Goal: Find specific page/section: Find specific page/section

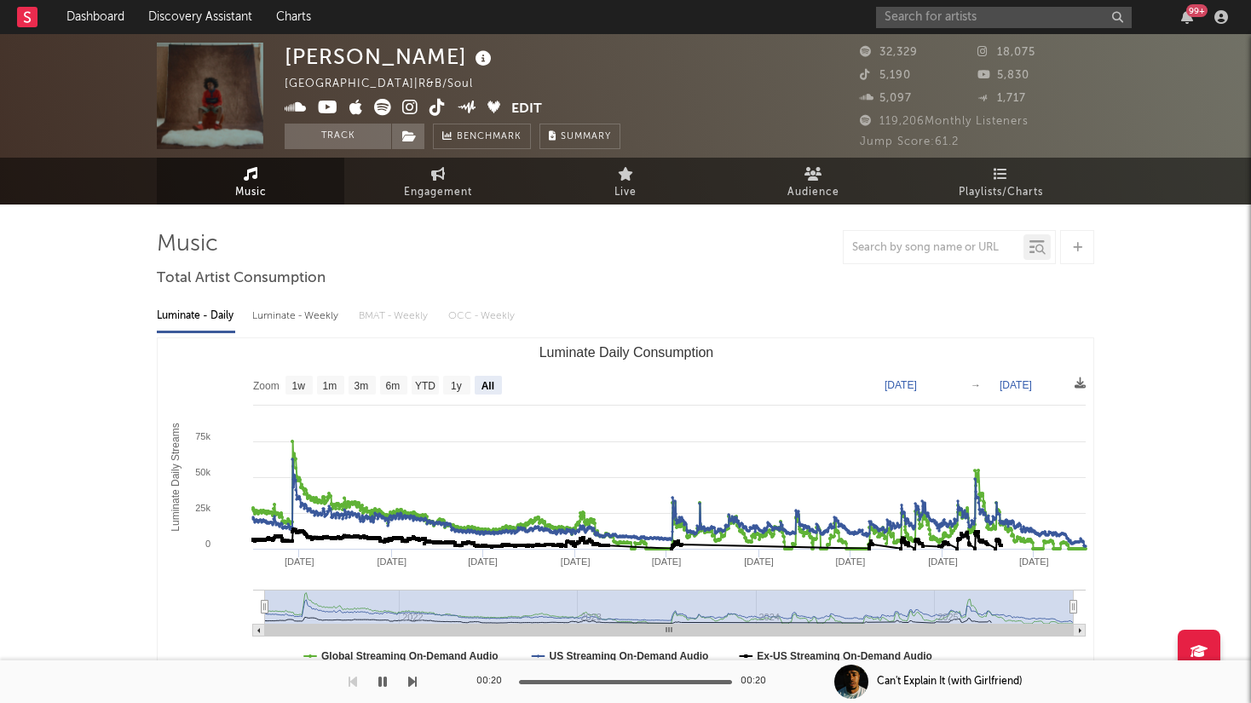
select select "All"
click at [942, 5] on div "99 +" at bounding box center [1055, 17] width 358 height 34
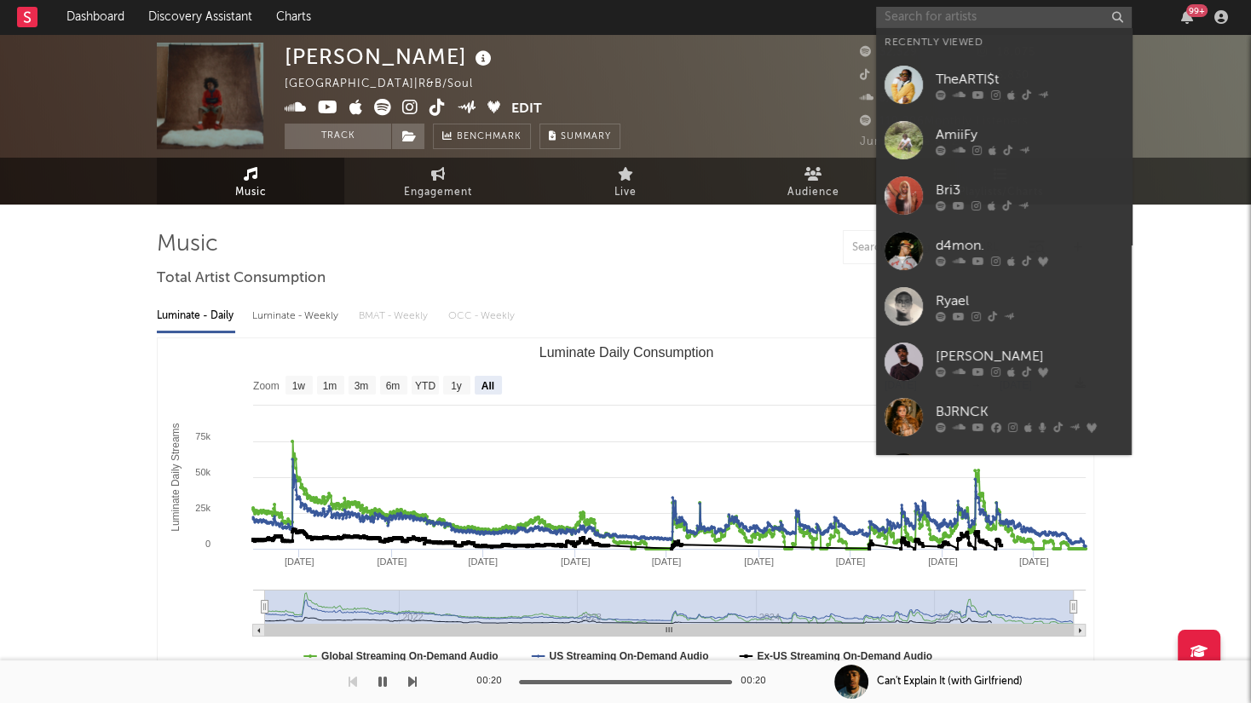
click at [942, 13] on input "text" at bounding box center [1004, 17] width 256 height 21
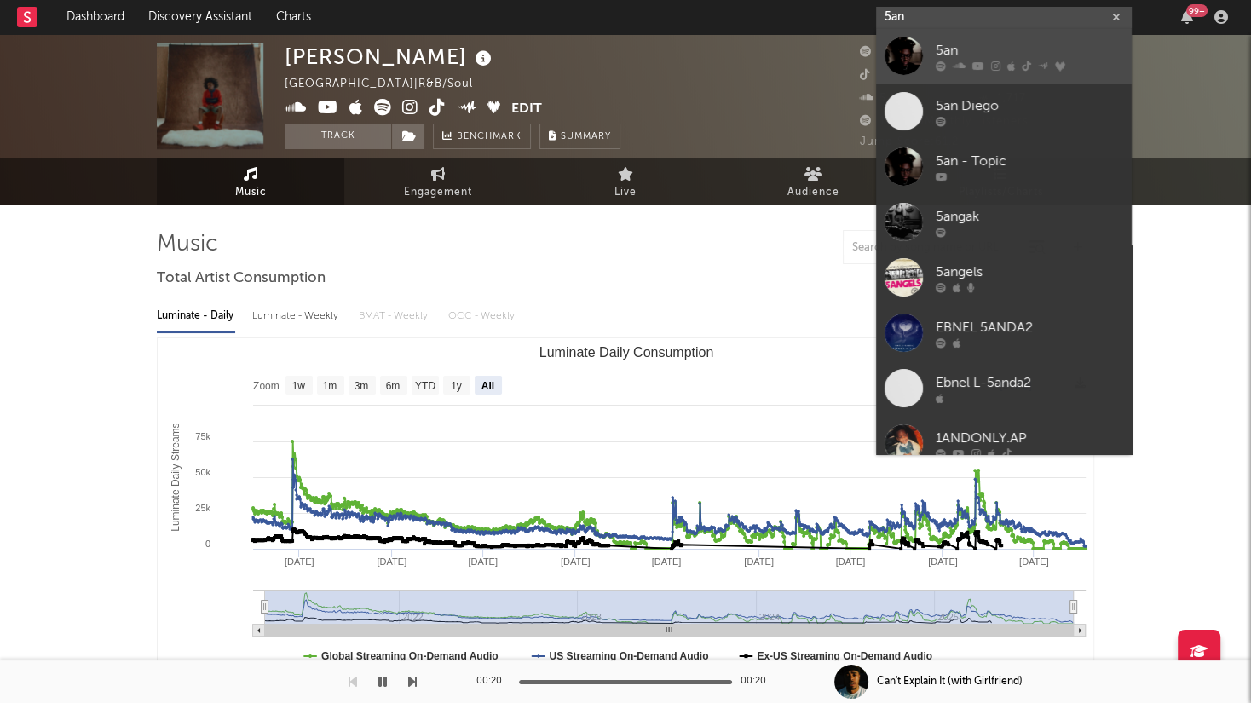
type input "5an"
click at [977, 47] on div "5an" at bounding box center [1029, 51] width 187 height 20
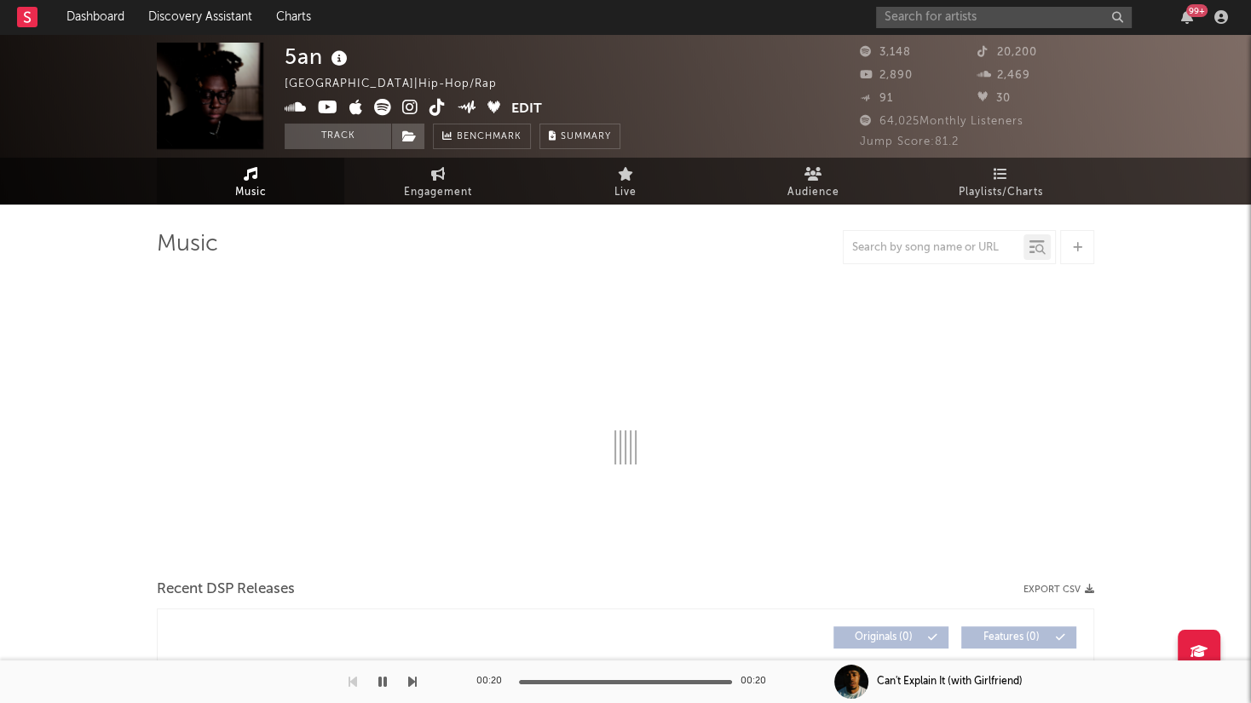
select select "6m"
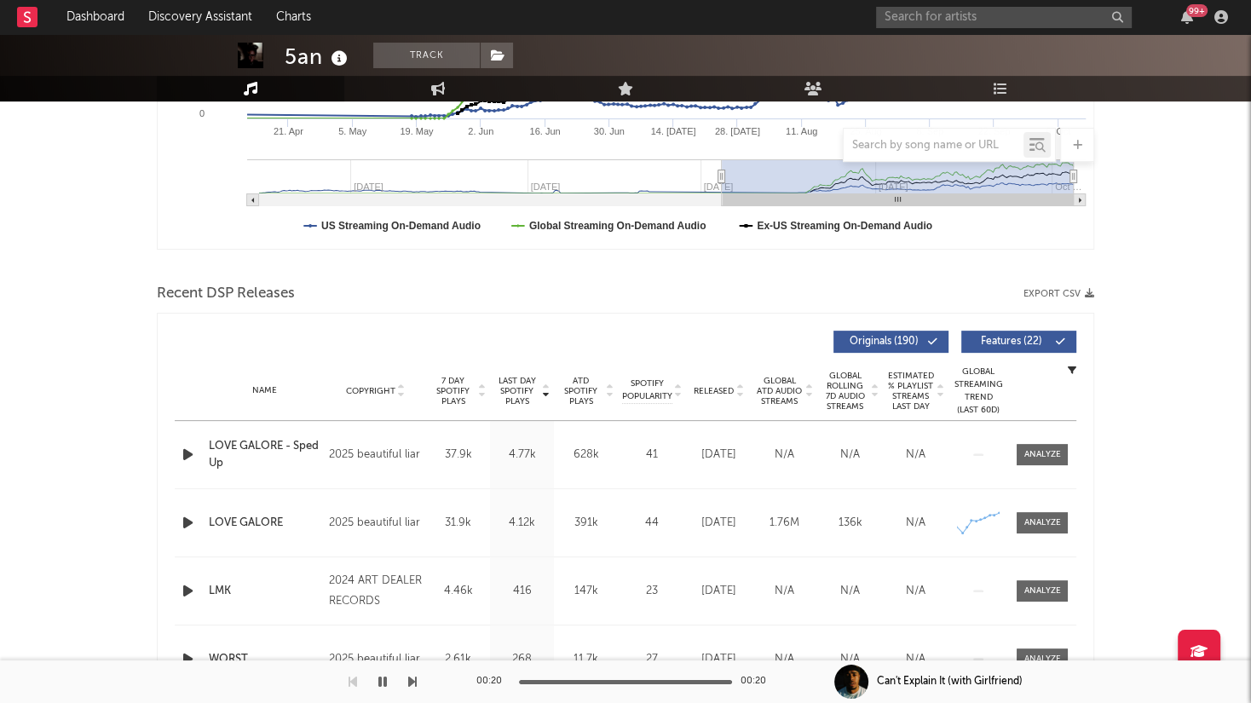
scroll to position [431, 0]
